Goal: Task Accomplishment & Management: Use online tool/utility

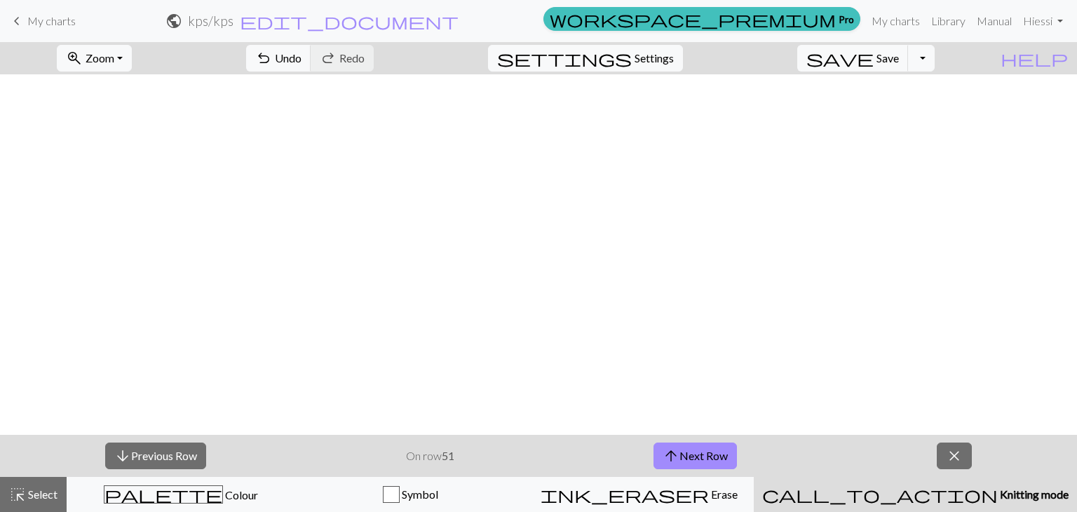
scroll to position [3464, 0]
click at [898, 487] on div "call_to_action Knitting mode Knitting mode" at bounding box center [915, 494] width 306 height 17
click at [947, 461] on span "close" at bounding box center [954, 456] width 17 height 20
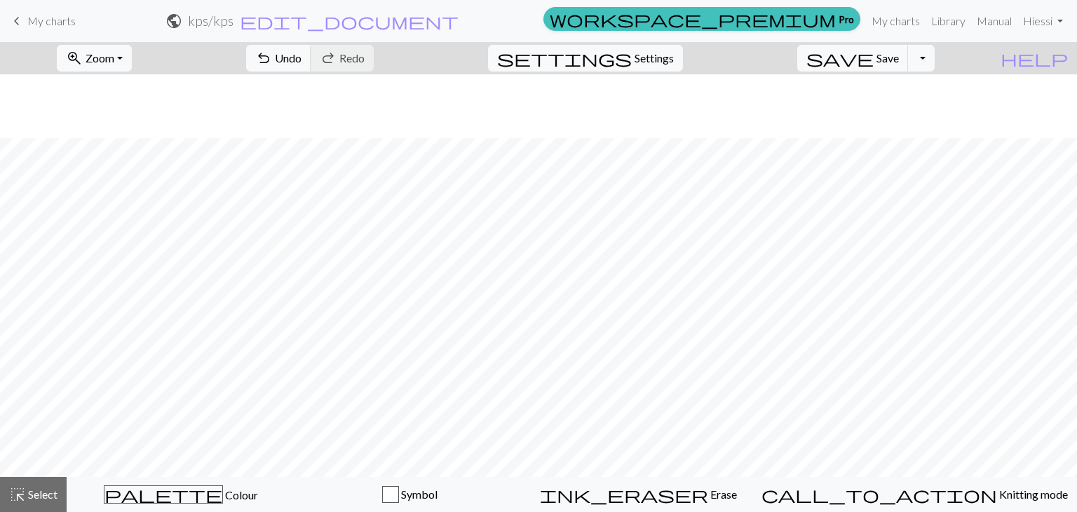
scroll to position [3879, 0]
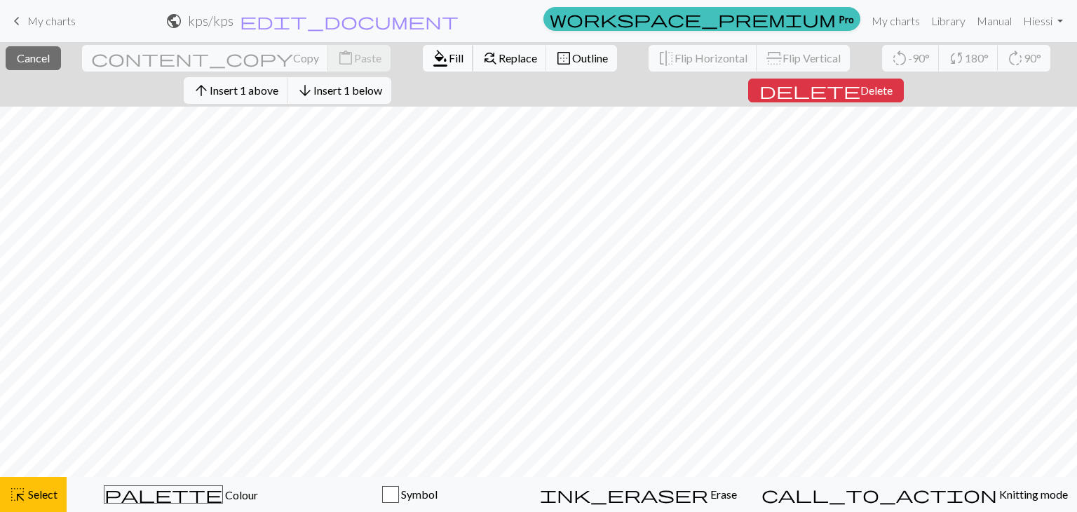
click at [449, 51] on span "Fill" at bounding box center [456, 57] width 15 height 13
click at [339, 88] on span "Insert 1 below" at bounding box center [347, 89] width 69 height 13
click at [382, 83] on span "Insert 1 below" at bounding box center [347, 89] width 69 height 13
click at [382, 93] on span "Insert 1 below" at bounding box center [347, 89] width 69 height 13
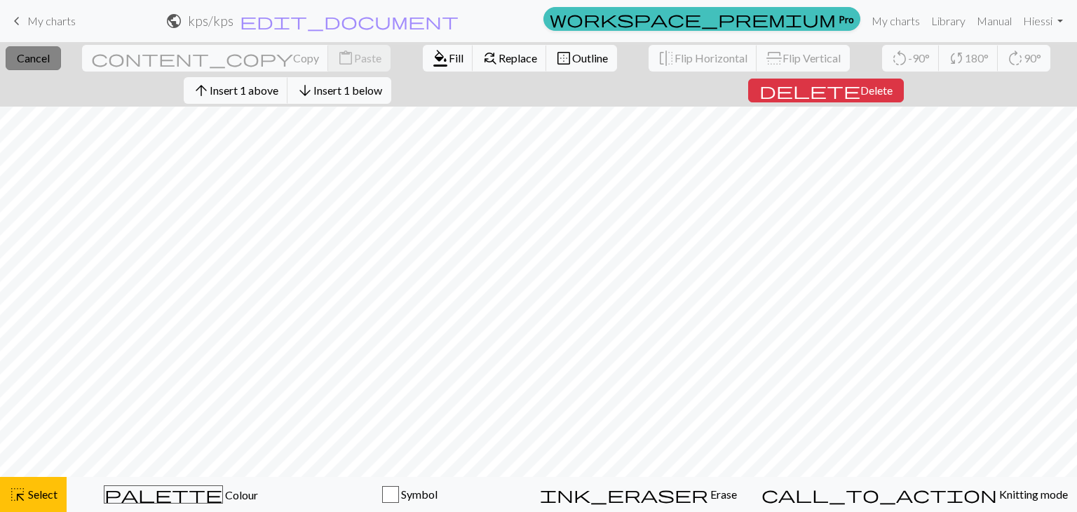
click at [50, 59] on span "Cancel" at bounding box center [33, 57] width 33 height 13
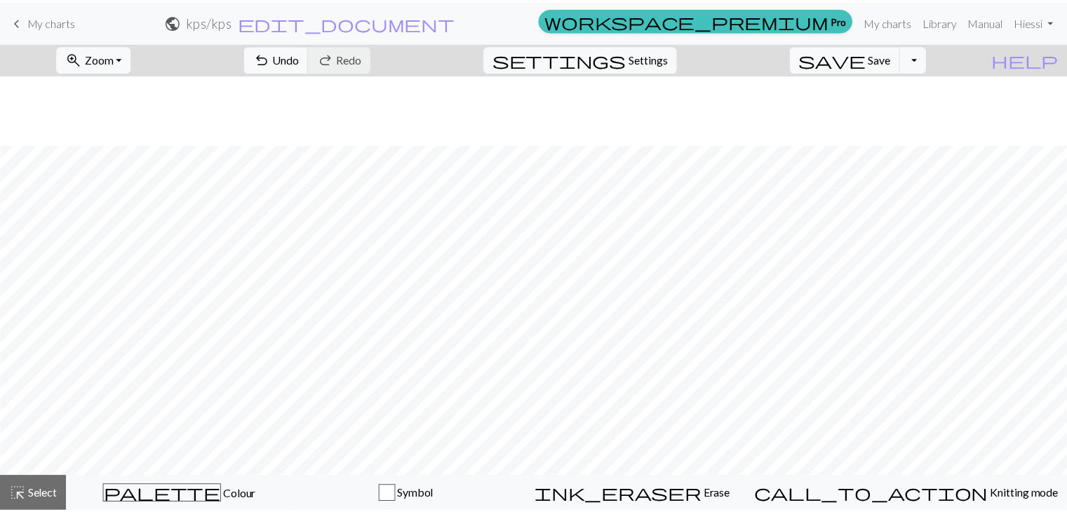
scroll to position [3043, 1]
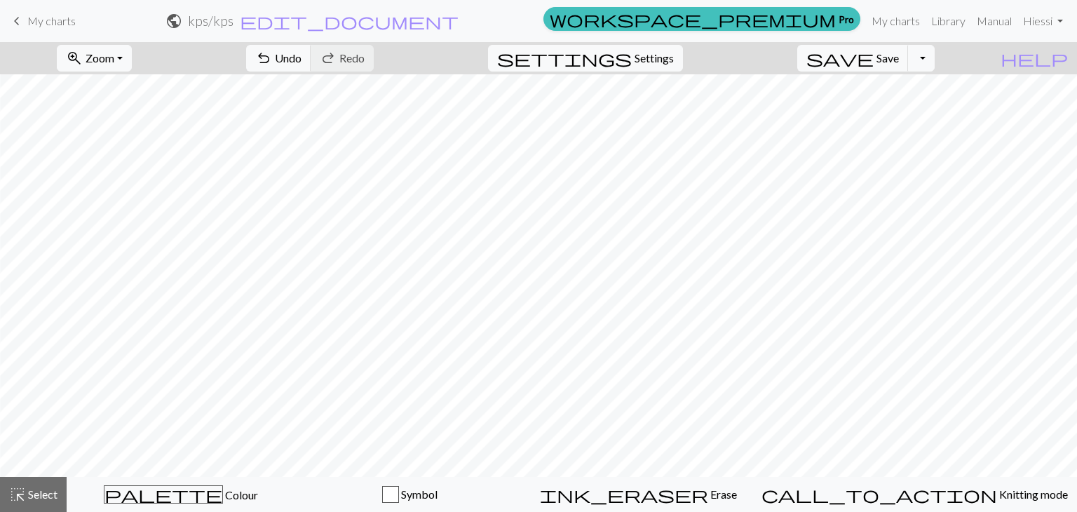
click at [22, 20] on span "keyboard_arrow_left" at bounding box center [16, 21] width 17 height 20
click at [884, 69] on button "save Save Save" at bounding box center [853, 58] width 112 height 27
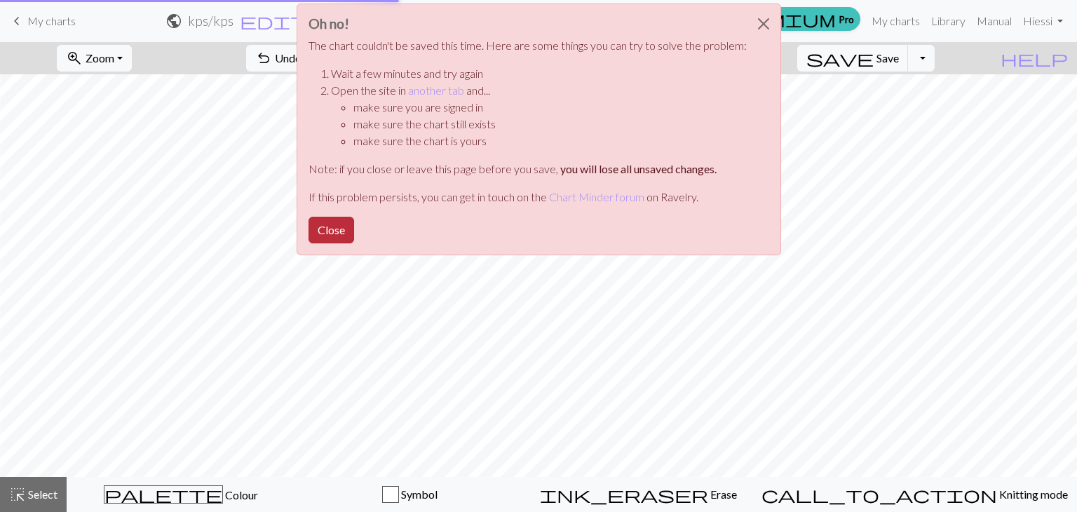
click at [332, 220] on button "Close" at bounding box center [332, 230] width 46 height 27
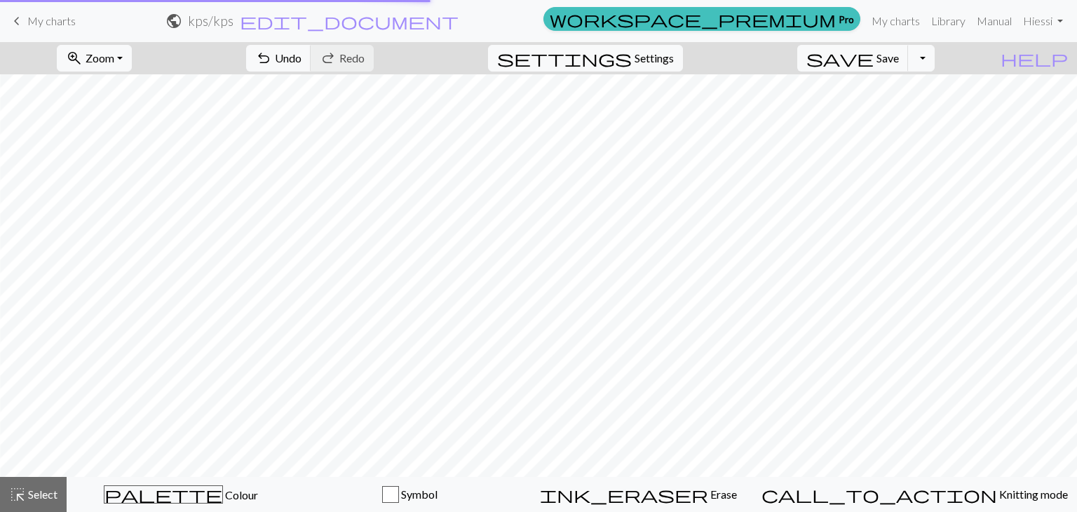
click at [49, 16] on span "My charts" at bounding box center [51, 20] width 48 height 13
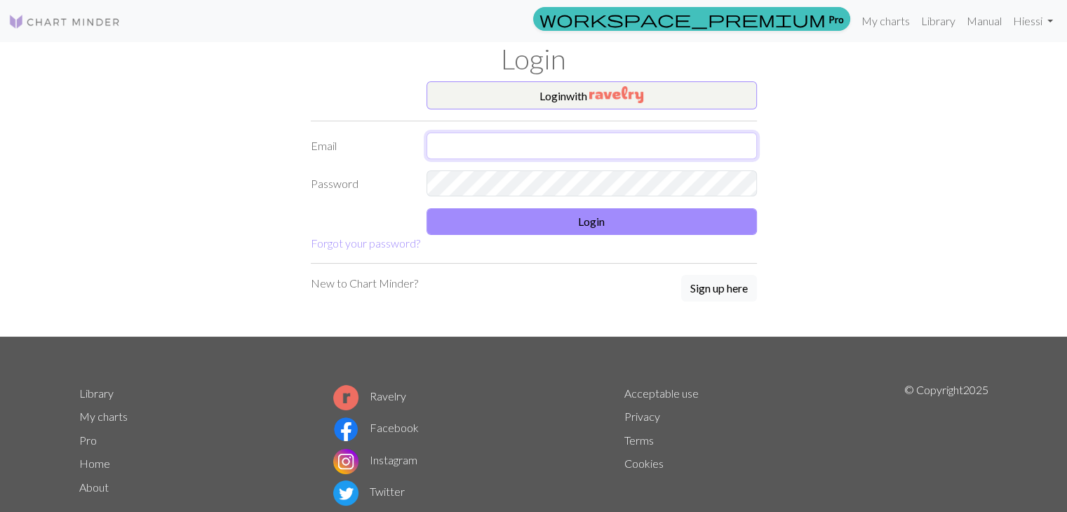
click at [592, 145] on input "text" at bounding box center [591, 146] width 330 height 27
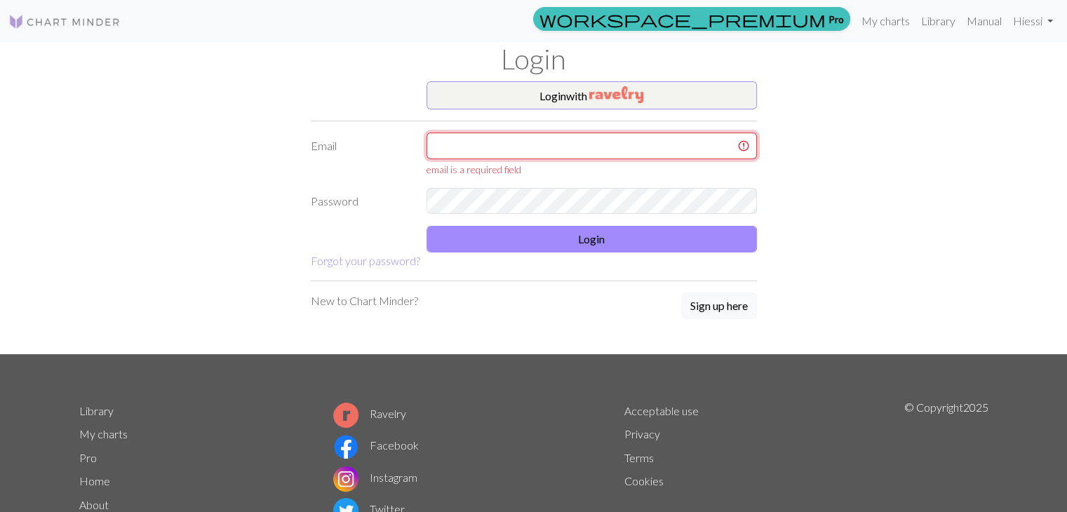
type input "[EMAIL_ADDRESS][DOMAIN_NAME]"
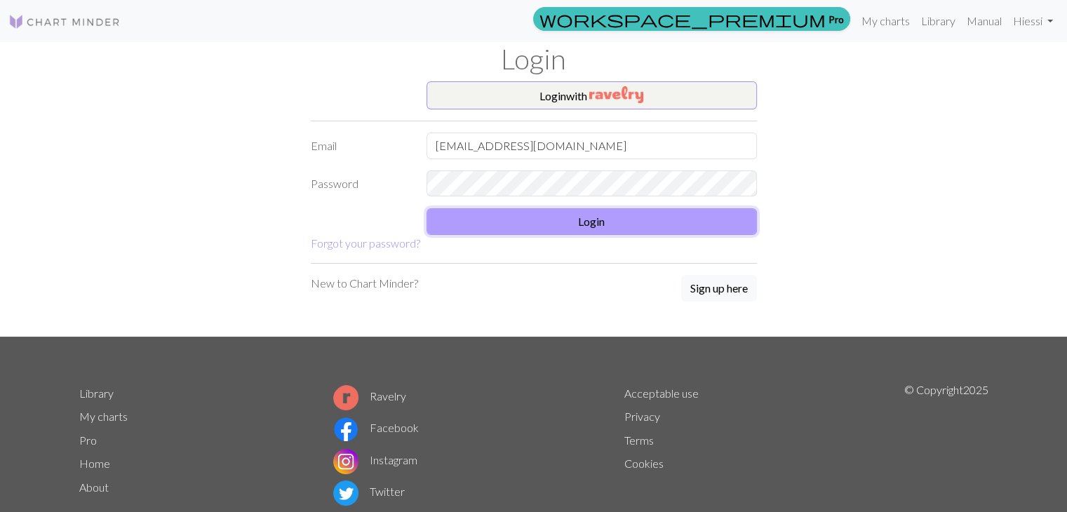
click at [590, 222] on button "Login" at bounding box center [591, 221] width 330 height 27
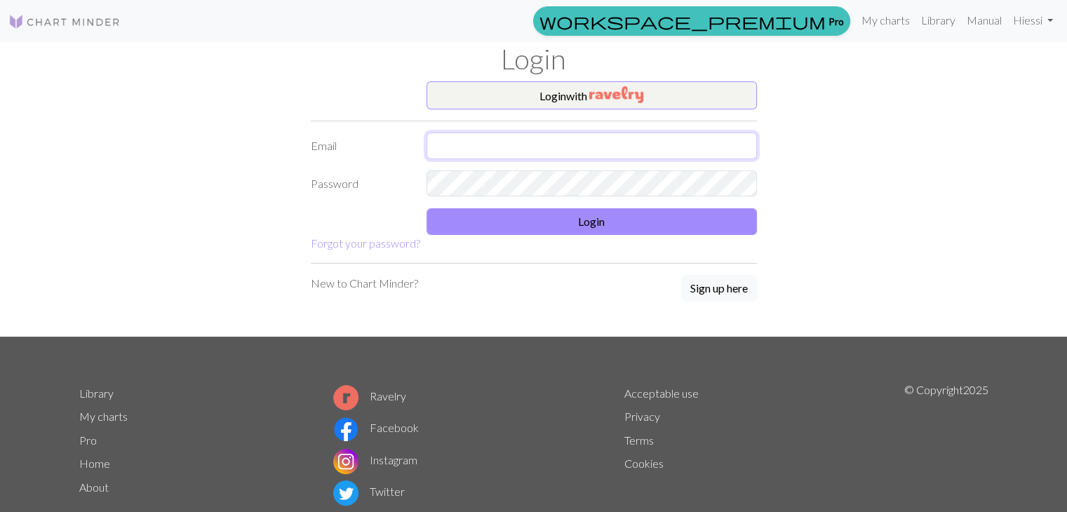
click at [533, 144] on input "text" at bounding box center [591, 146] width 330 height 27
type input "[EMAIL_ADDRESS][DOMAIN_NAME]"
click at [552, 234] on form "Login with Email [EMAIL_ADDRESS][DOMAIN_NAME] Password Login Forgot your passwo…" at bounding box center [534, 166] width 446 height 170
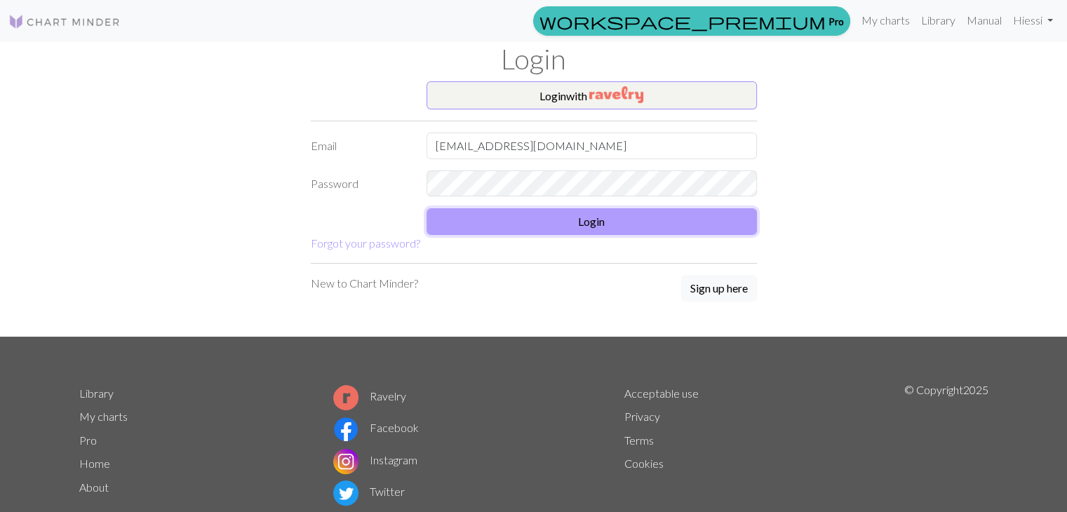
click at [552, 227] on button "Login" at bounding box center [591, 221] width 330 height 27
